Goal: Navigation & Orientation: Find specific page/section

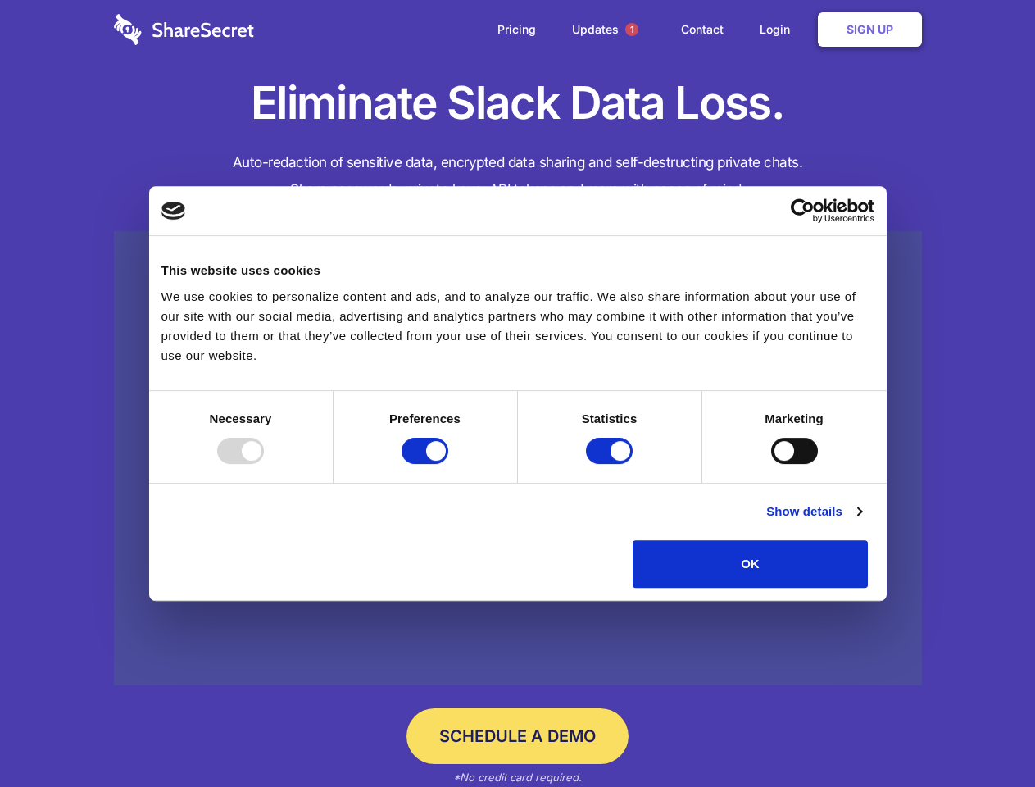
click at [264, 464] on div at bounding box center [240, 451] width 47 height 26
click at [448, 464] on input "Preferences" at bounding box center [425, 451] width 47 height 26
checkbox input "false"
click at [612, 464] on input "Statistics" at bounding box center [609, 451] width 47 height 26
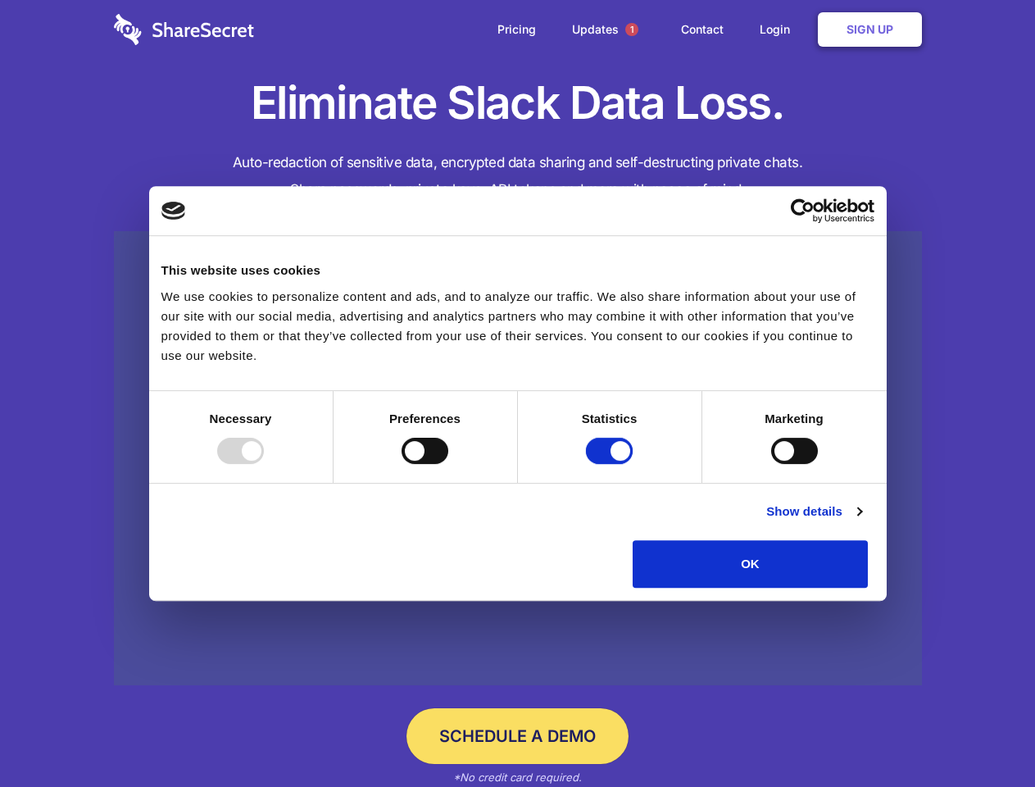
checkbox input "false"
click at [771, 464] on input "Marketing" at bounding box center [794, 451] width 47 height 26
checkbox input "true"
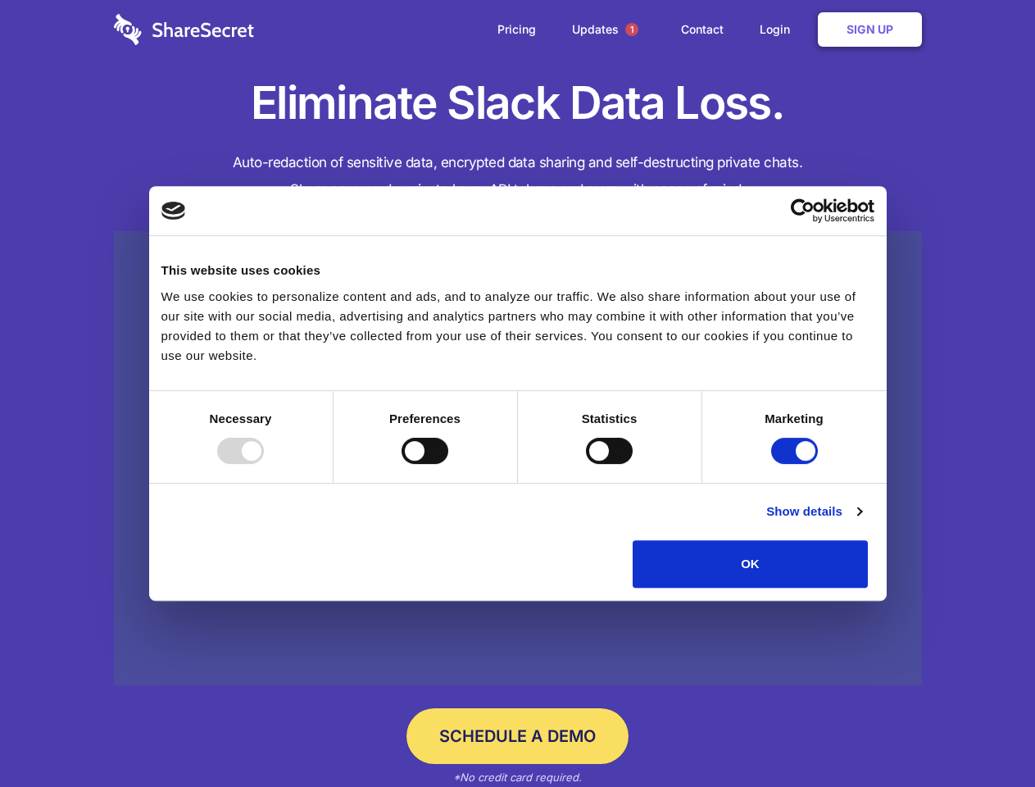
click at [862, 521] on link "Show details" at bounding box center [813, 512] width 95 height 20
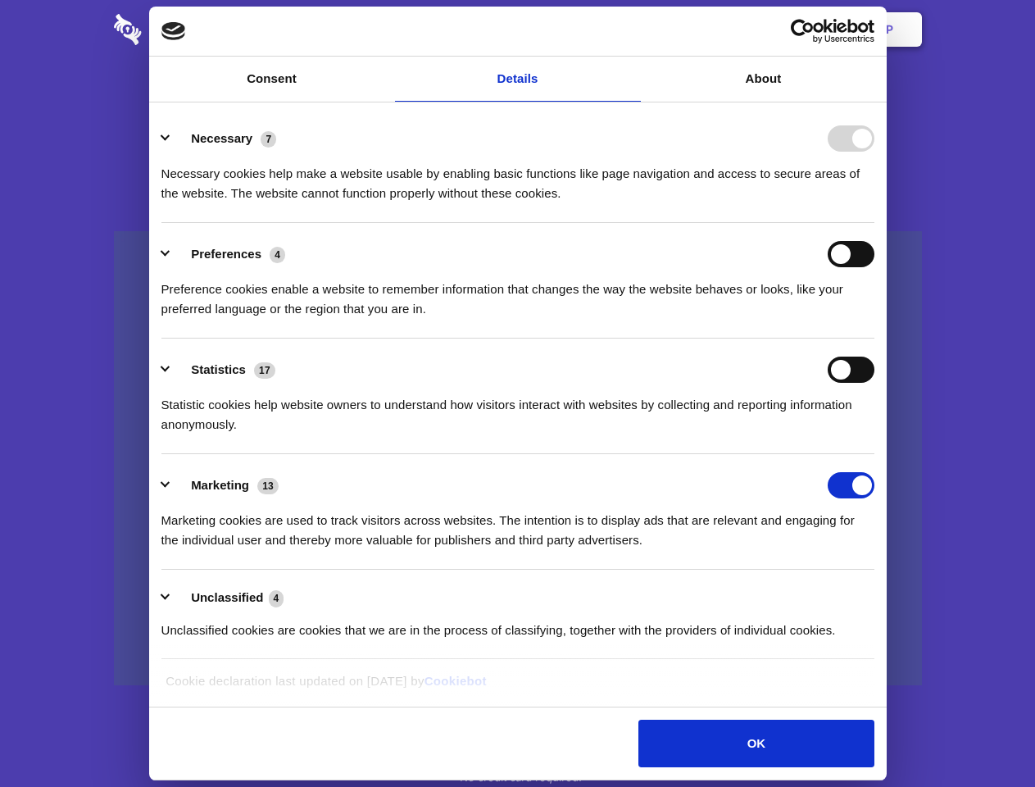
click at [875, 203] on div "Necessary 7 Necessary cookies help make a website usable by enabling basic func…" at bounding box center [517, 164] width 713 height 78
click at [631, 30] on span "1" at bounding box center [631, 29] width 13 height 13
